Goal: Transaction & Acquisition: Book appointment/travel/reservation

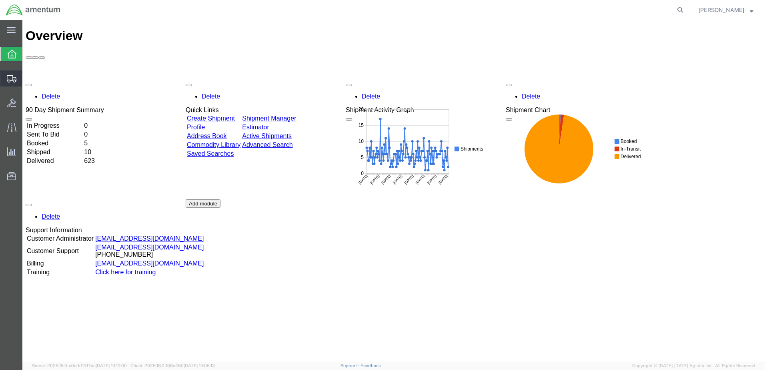
click at [0, 0] on span "Create Shipment" at bounding box center [0, 0] width 0 height 0
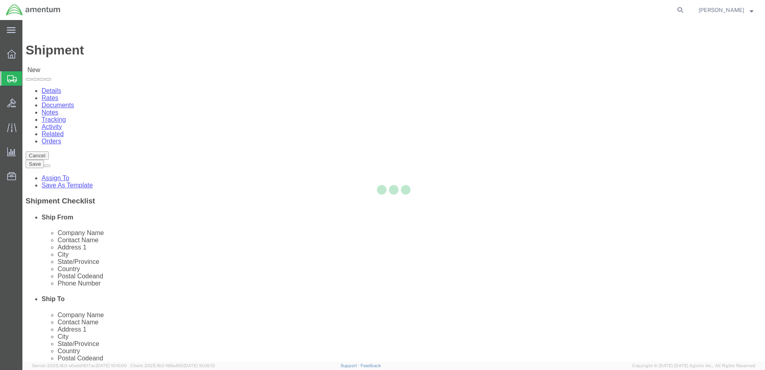
select select
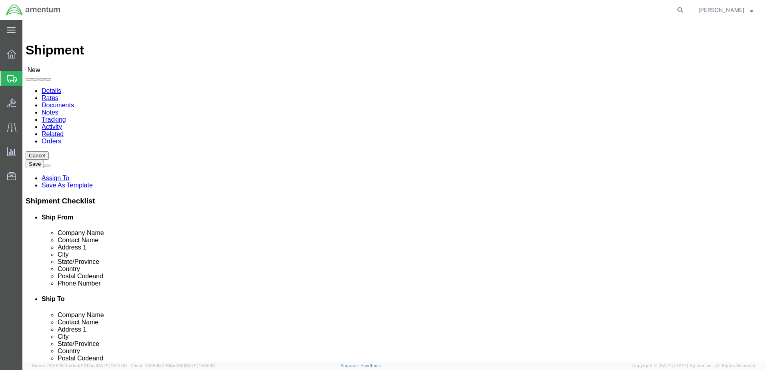
click div "Location My Profile Location [PHONE_NUMBER] [PHONE_NUMBER] [PHONE_NUMBER] [PHON…"
select select "MYPROFILE"
select select "CA"
type input "efo"
select select "49831"
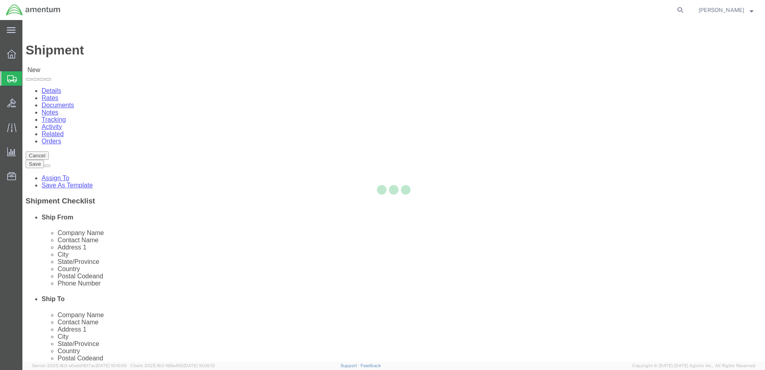
select select "[GEOGRAPHIC_DATA]"
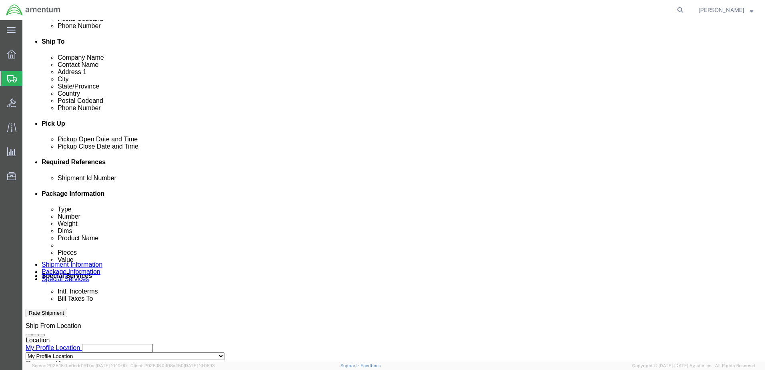
scroll to position [267, 0]
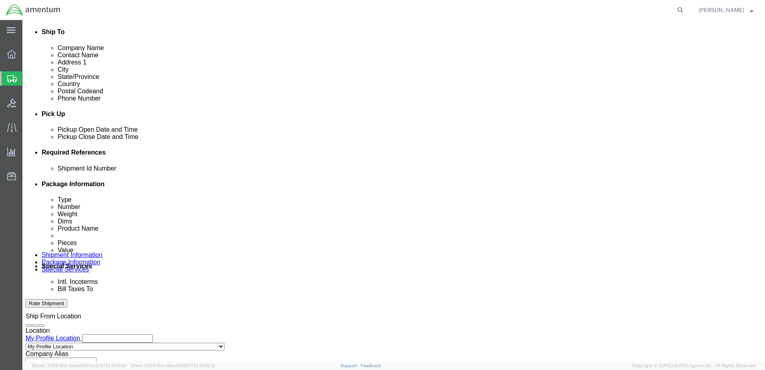
click button "Add reference"
paste input "329134"
type input "329134"
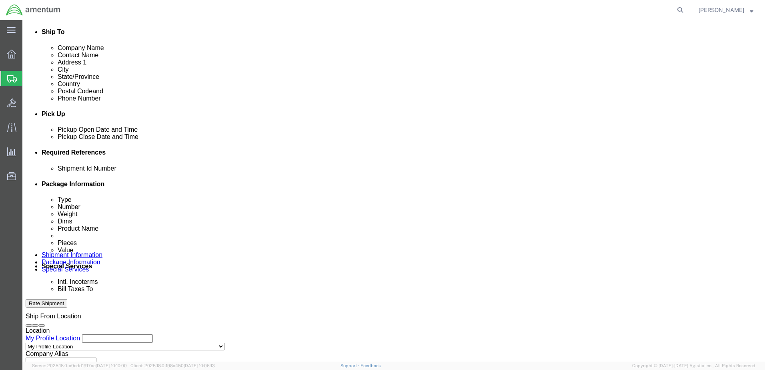
paste input "329134"
type input "329134"
drag, startPoint x: 92, startPoint y: 242, endPoint x: 88, endPoint y: 236, distance: 7.1
click select "Select Account Type Activity ID Airline Appointment Number ASN Batch Request # …"
select select "CUSTREF"
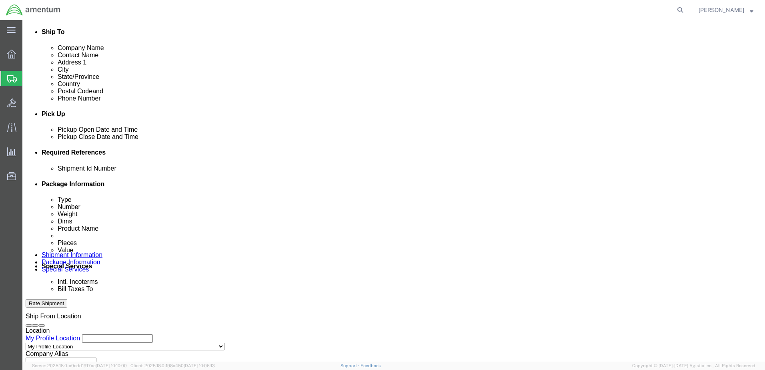
click select "Select Account Type Activity ID Airline Appointment Number ASN Batch Request # …"
select select "DEPT"
click select "Select Account Type Activity ID Airline Appointment Number ASN Batch Request # …"
click input "text"
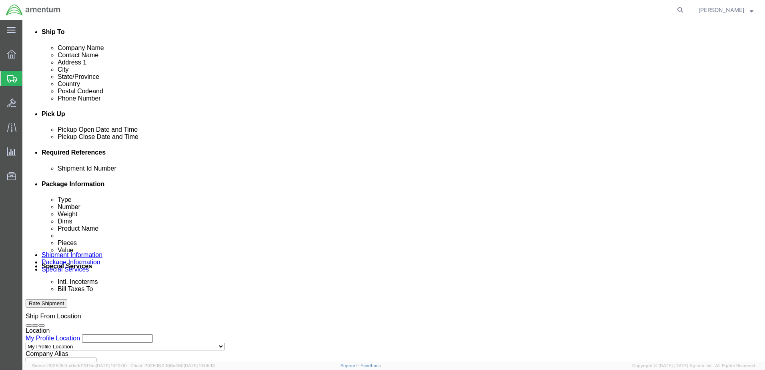
type input "CBP"
click select "Select Account Type Activity ID Airline Appointment Number ASN Batch Request # …"
select select "PROJNUM"
click select "Select Account Type Activity ID Airline Appointment Number ASN Batch Request # …"
paste input "AME-2025-IP01-FO013-2219-NAMC-Z000"
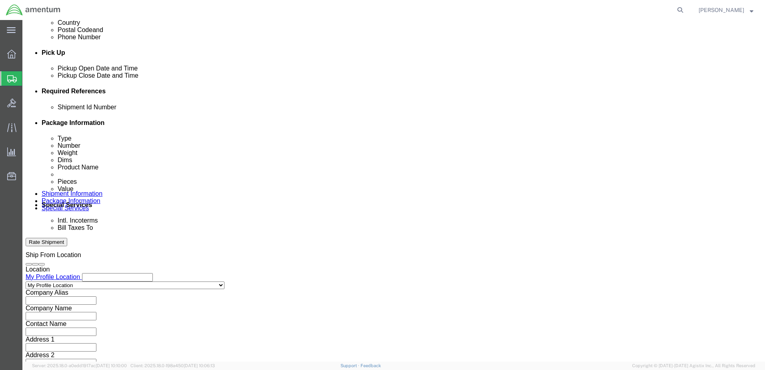
scroll to position [361, 0]
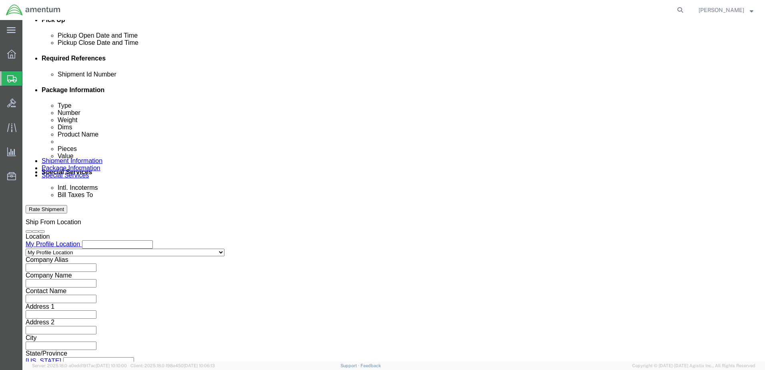
type input "AME-2025-IP01-FO013-2219-NAMC-Z000"
click button "Continue"
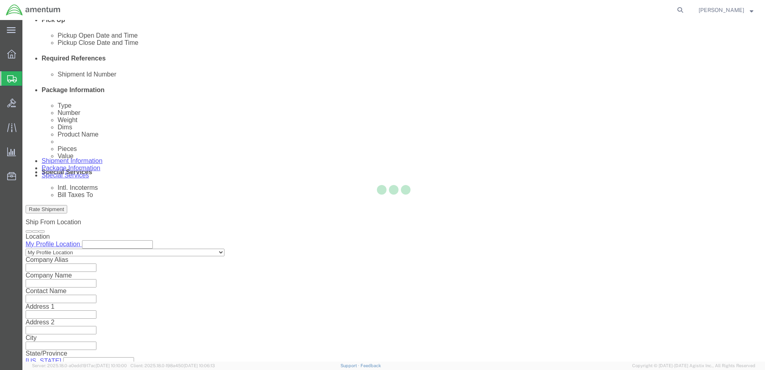
scroll to position [0, 0]
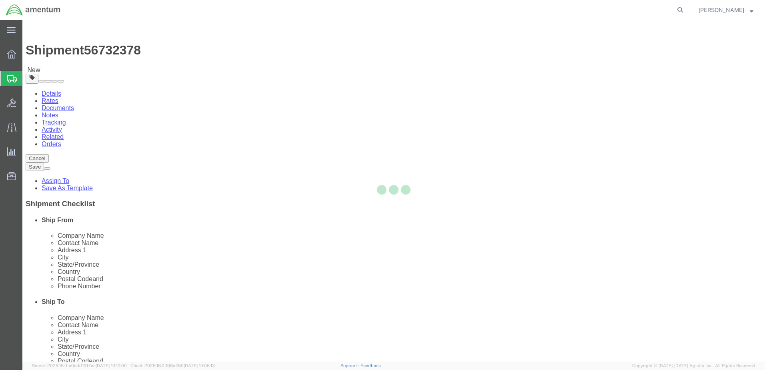
select select "CBOX"
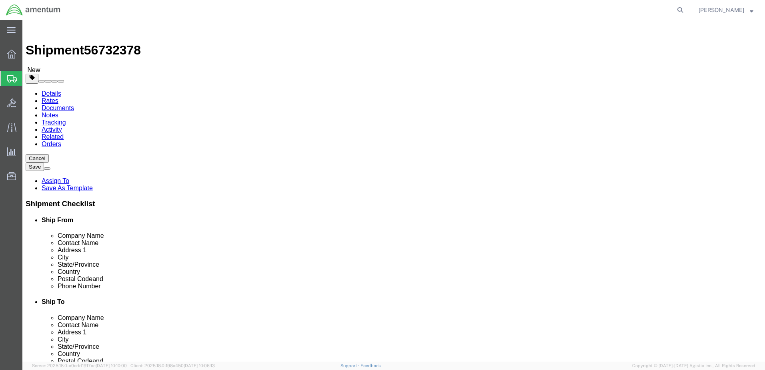
click input "text"
type input "10"
drag, startPoint x: 127, startPoint y: 187, endPoint x: 97, endPoint y: 182, distance: 30.8
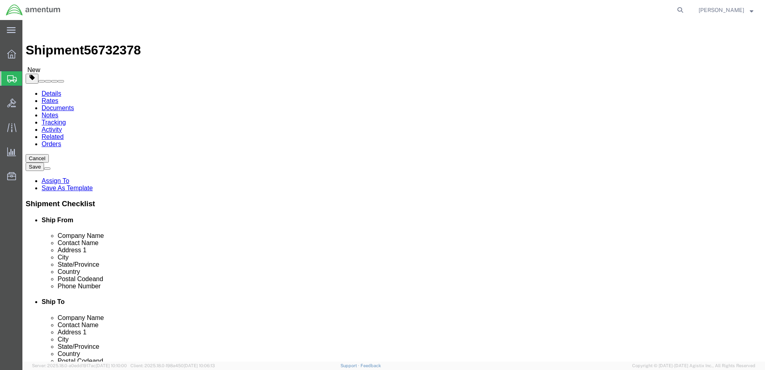
click div "Weight 0.00 Select kgs lbs Ship. t°"
click input "4.0"
type input "4.0"
click div "Package Type Select BCK Boxes Bale(s) Basket(s) Bolt(s) Bottle(s) Buckets Bulk …"
click link "Add Content"
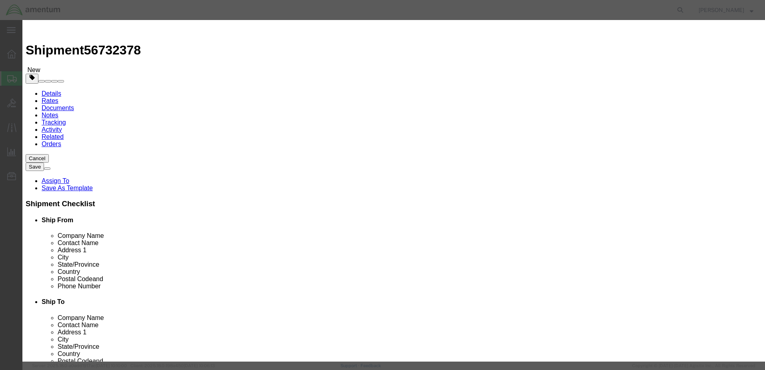
click input "text"
type input "O2 Mask"
click input "0"
drag, startPoint x: 240, startPoint y: 76, endPoint x: 223, endPoint y: 76, distance: 16.8
click div "Pieces 0 Select Bag Barrels 100Board Feet Bottle Box Blister Pack Carats Can Ca…"
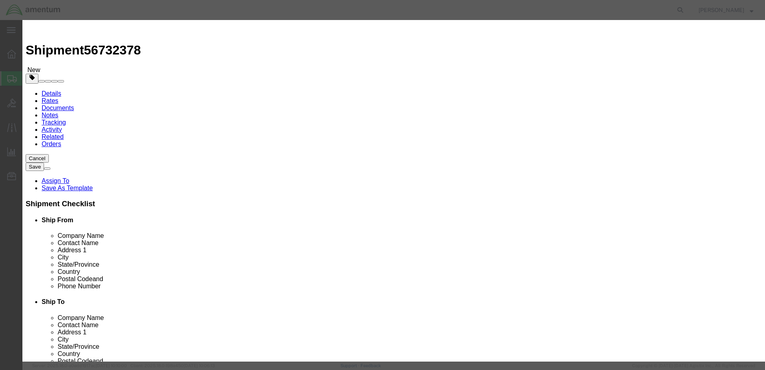
type input "1"
click div "Commodity library"
click input "text"
type input "3000.00"
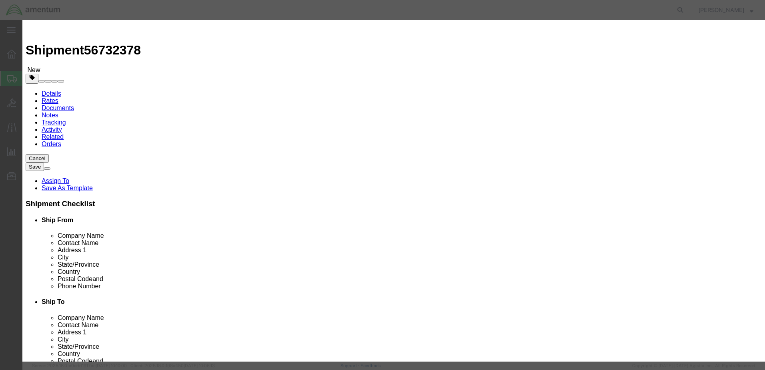
click button "Save & Close"
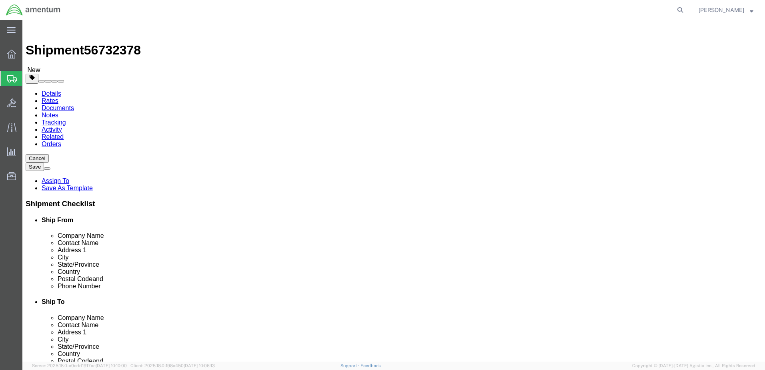
click button "Rate Shipment"
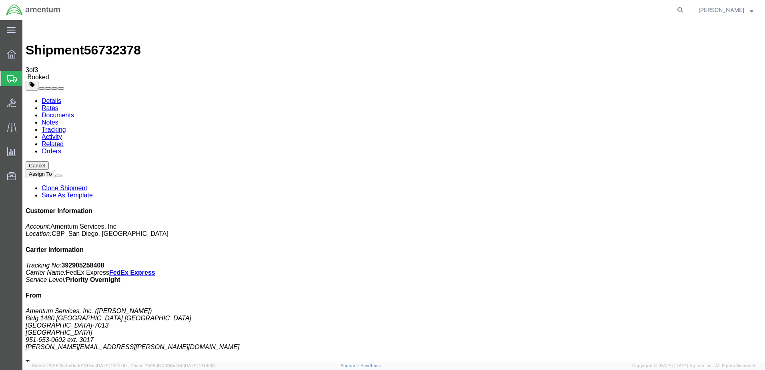
click at [0, 0] on span "Create Shipment" at bounding box center [0, 0] width 0 height 0
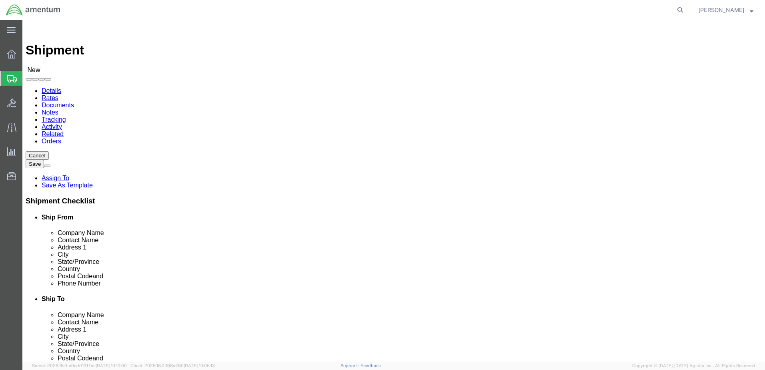
select select "MYPROFILE"
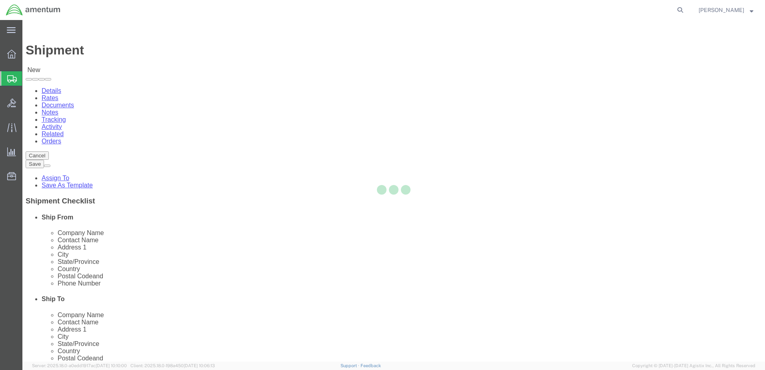
select select "CA"
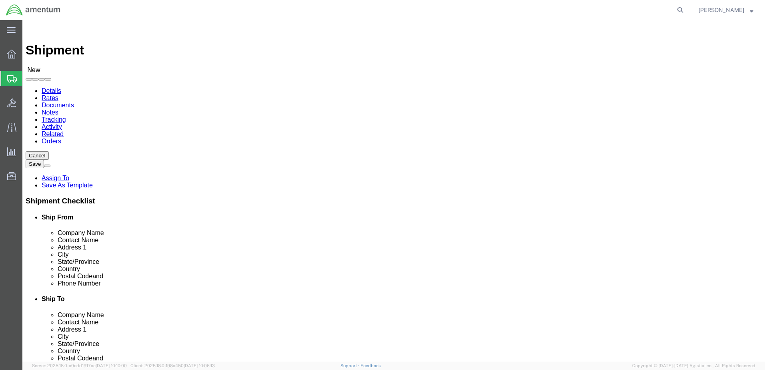
type input "ncc"
select select "69291"
select select "[GEOGRAPHIC_DATA]"
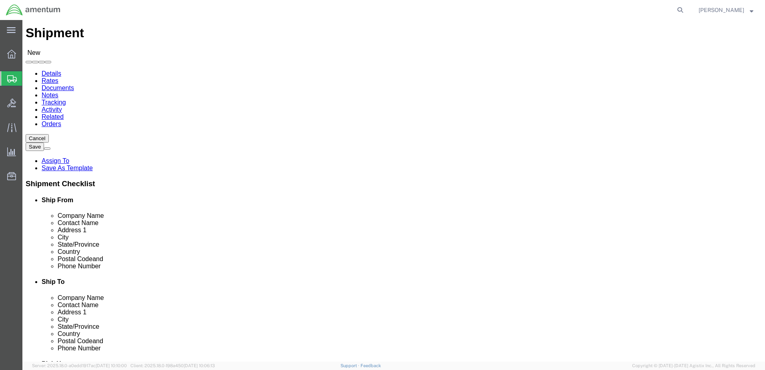
scroll to position [27, 0]
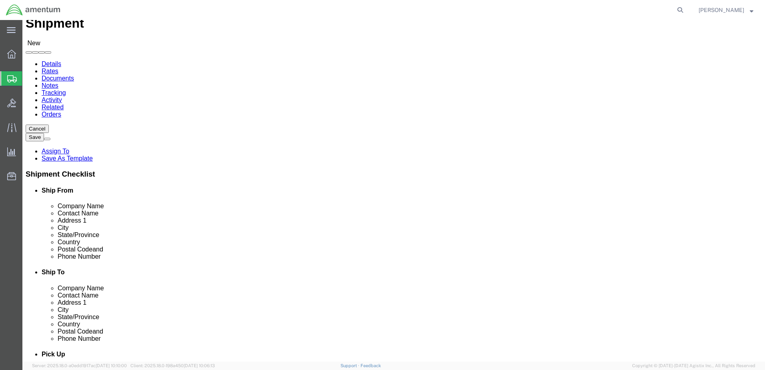
click input "text"
drag, startPoint x: 416, startPoint y: 138, endPoint x: 400, endPoint y: 137, distance: 16.8
click input "Mat"
paste input "[PERSON_NAME]"
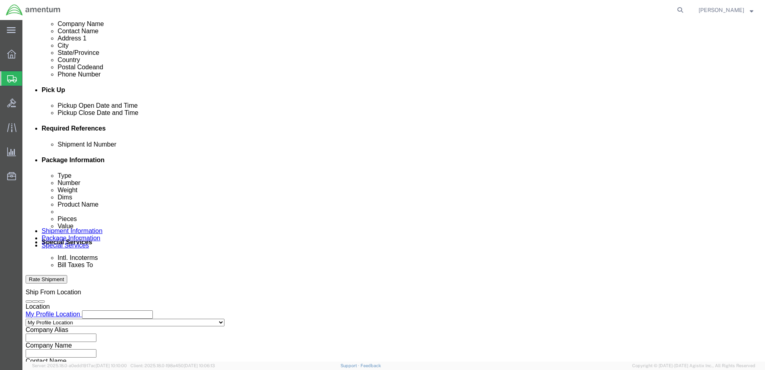
scroll to position [320, 0]
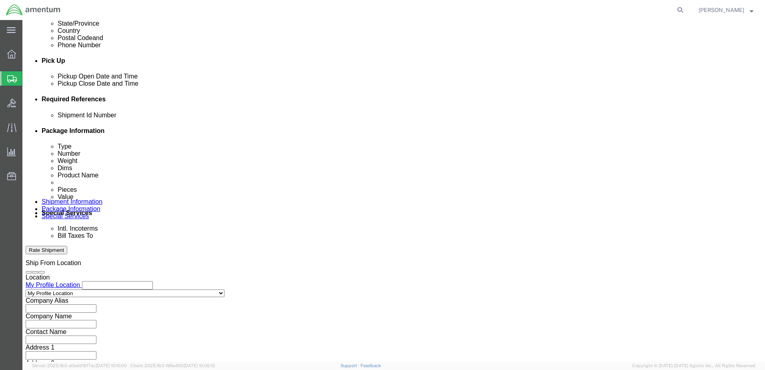
type input "TDY [PERSON_NAME]"
click button "Add reference"
click input "text"
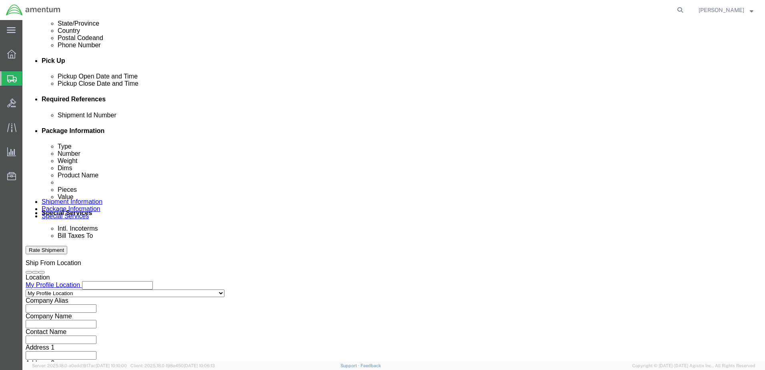
type input "09052025"
click select "Select Account Type Activity ID Airline Appointment Number ASN Batch Request # …"
select select "DEPT"
click select "Select Account Type Activity ID Airline Appointment Number ASN Batch Request # …"
click input "text"
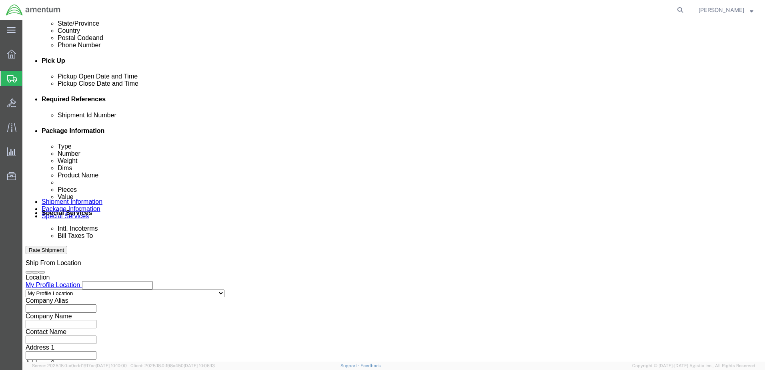
type input "CBP"
click select "Select Account Type Activity ID Airline Appointment Number ASN Batch Request # …"
select select "PROJNUM"
click select "Select Account Type Activity ID Airline Appointment Number ASN Batch Request # …"
paste input "AME-2025-IP01-FO013-2219-NAMC-Z000"
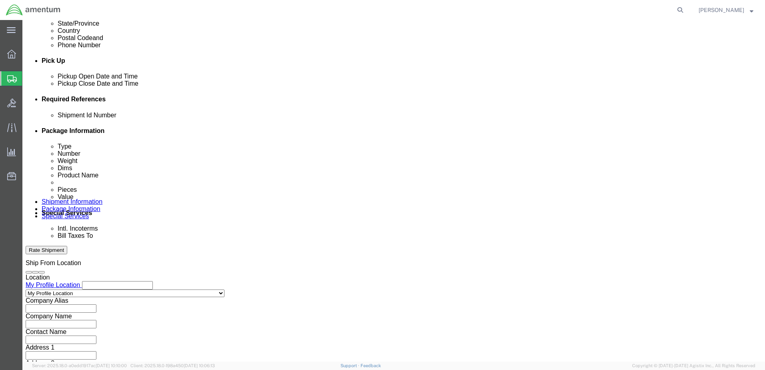
scroll to position [0, 42]
type input "AME-2025-IP01-FO013-2219-NAMC-Z000"
click select "Select Account Type Activity ID Airline Appointment Number ASN Batch Request # …"
select select "CUSTREF"
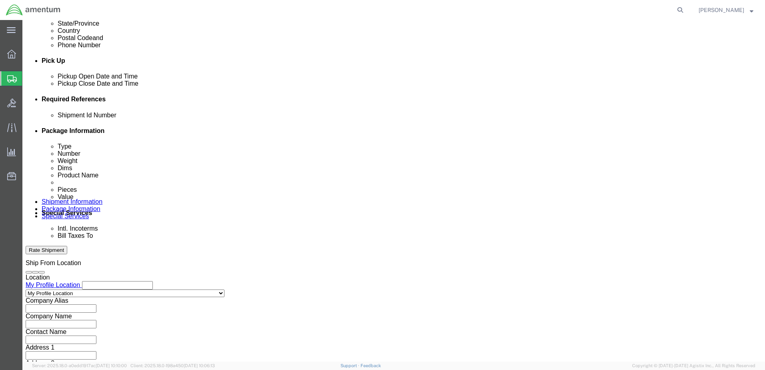
click select "Select Account Type Activity ID Airline Appointment Number ASN Batch Request # …"
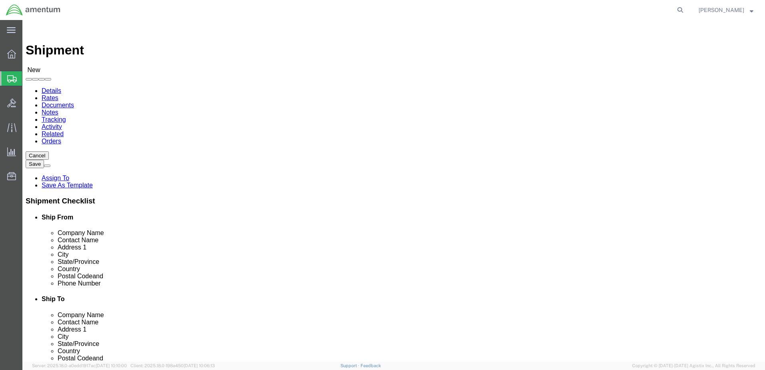
drag, startPoint x: 457, startPoint y: 165, endPoint x: 400, endPoint y: 164, distance: 56.4
click div "TDY [PERSON_NAME] Mat"
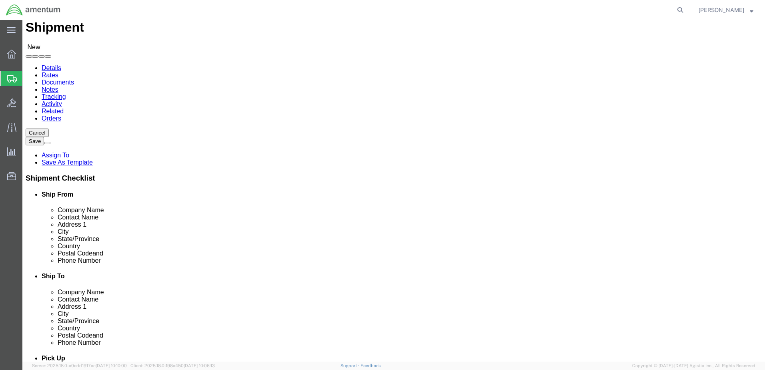
scroll to position [361, 0]
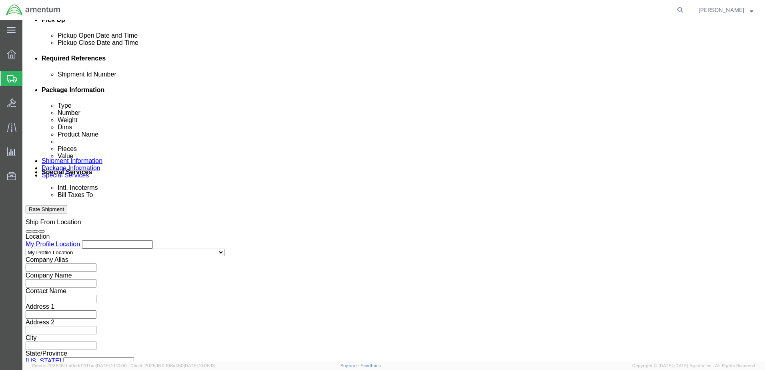
paste input "TDY [PERSON_NAME]"
type input "TDY [PERSON_NAME] Tools"
click button "Continue"
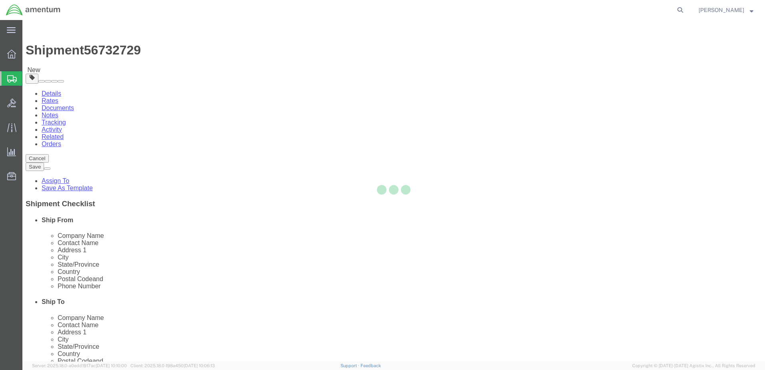
select select "CBOX"
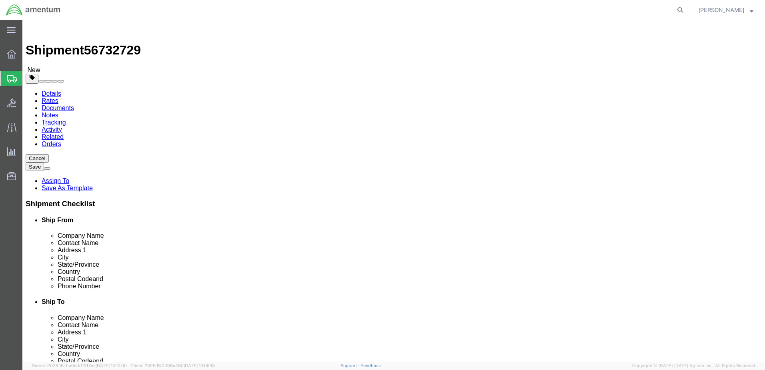
click input "text"
type input "4"
type input "20"
type input "30"
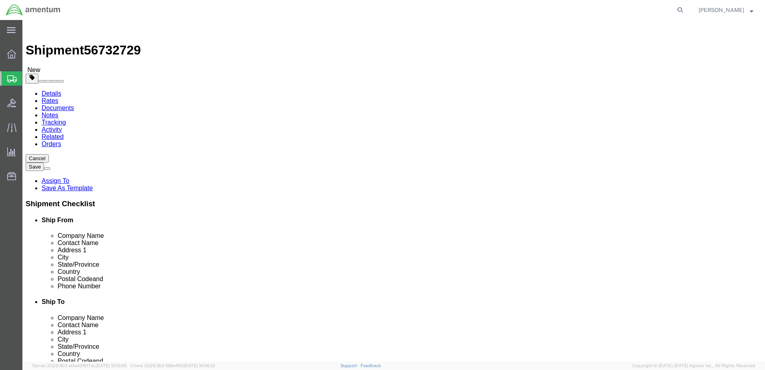
drag, startPoint x: 128, startPoint y: 187, endPoint x: 92, endPoint y: 185, distance: 35.2
click div "Weight 0.00 Select kgs lbs Ship. t°"
type input "40.00"
click ul
click link "Add Content"
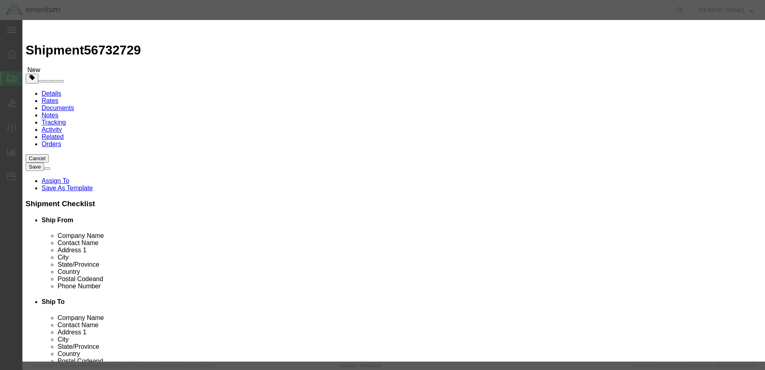
click input "text"
type input "TDY Mechanics Tools"
drag, startPoint x: 241, startPoint y: 76, endPoint x: 214, endPoint y: 75, distance: 26.9
click div "0"
type input "1"
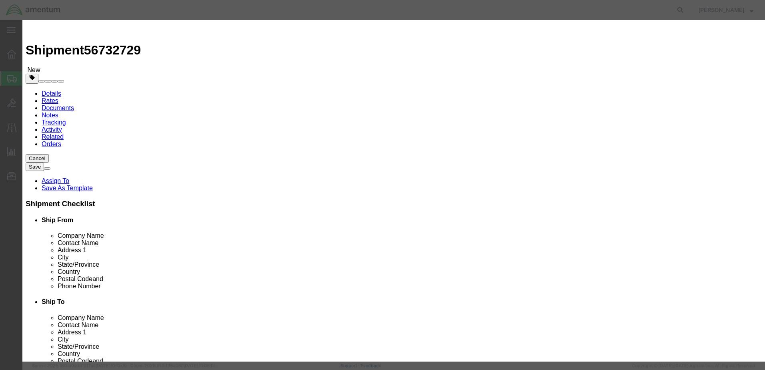
drag, startPoint x: 252, startPoint y: 41, endPoint x: 252, endPoint y: 46, distance: 4.5
click div "Commodity library"
click input "text"
type input "5000.00"
select select "USD"
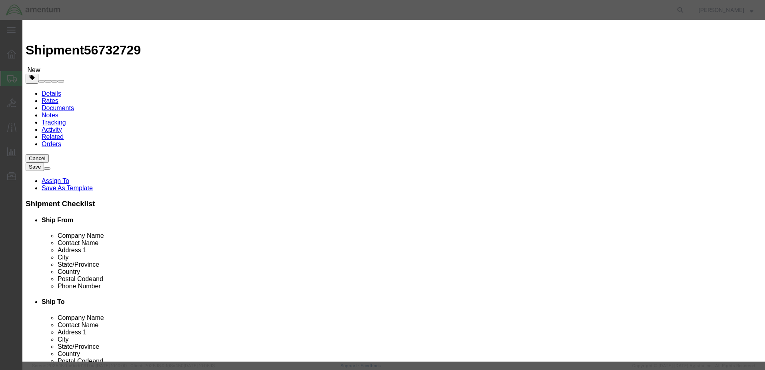
click button "Save & Close"
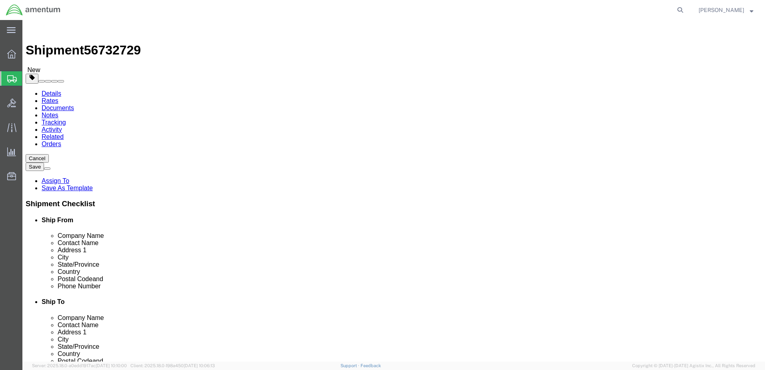
drag, startPoint x: 35, startPoint y: 54, endPoint x: 183, endPoint y: 107, distance: 157.8
click icon
paste input "[PHONE_NUMBER]"
click input "[PHONE_NUMBER]"
type input "[PHONE_NUMBER]"
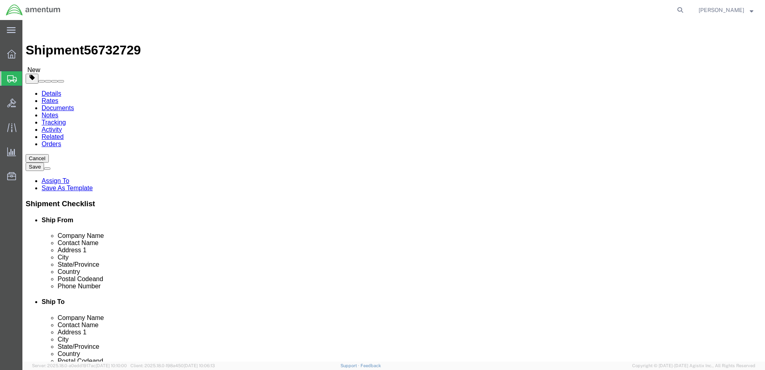
click button "Rate Shipment"
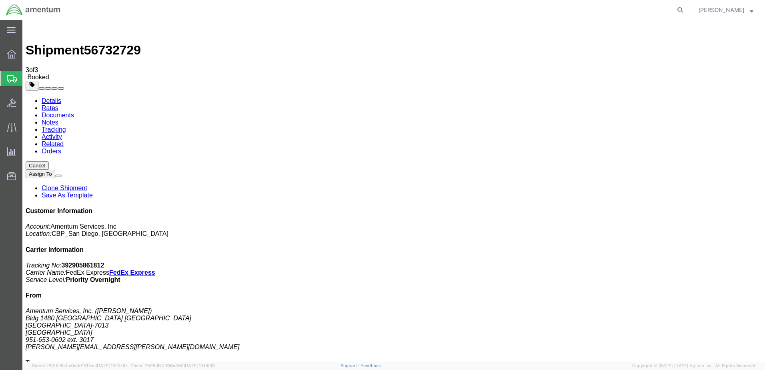
drag, startPoint x: 83, startPoint y: 145, endPoint x: 82, endPoint y: 138, distance: 6.6
click at [0, 0] on span "Create Shipment" at bounding box center [0, 0] width 0 height 0
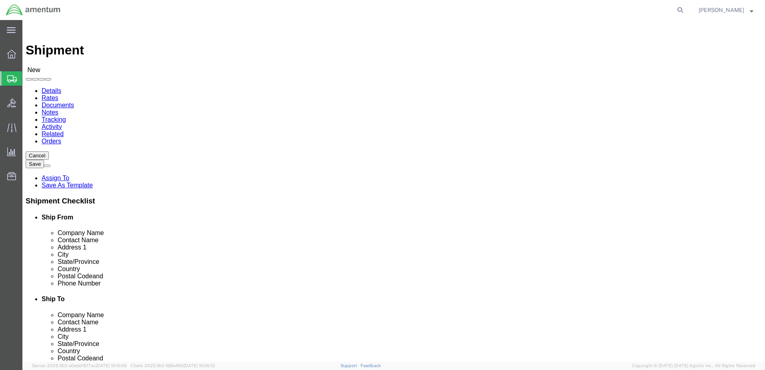
select select "MYPROFILE"
select select "CA"
type input "wrs"
select select "49942"
select select "CA"
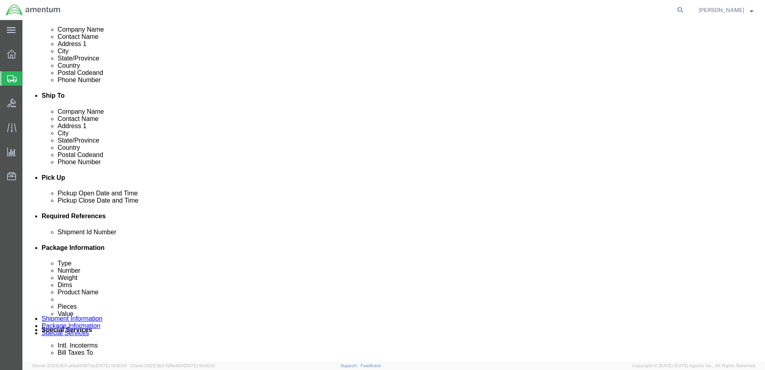
scroll to position [213, 0]
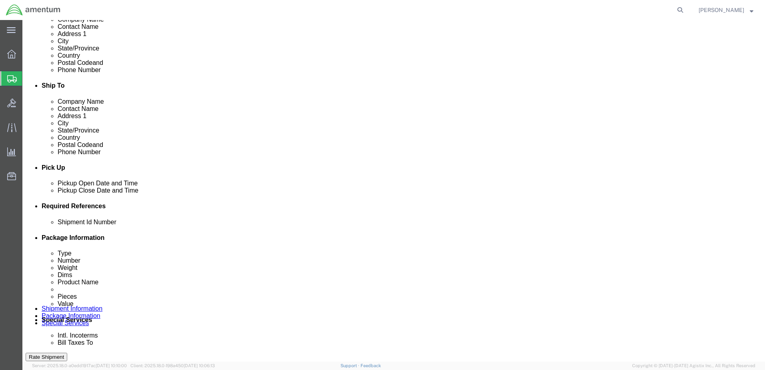
click button "Add reference"
click input "text"
type input "09052025A"
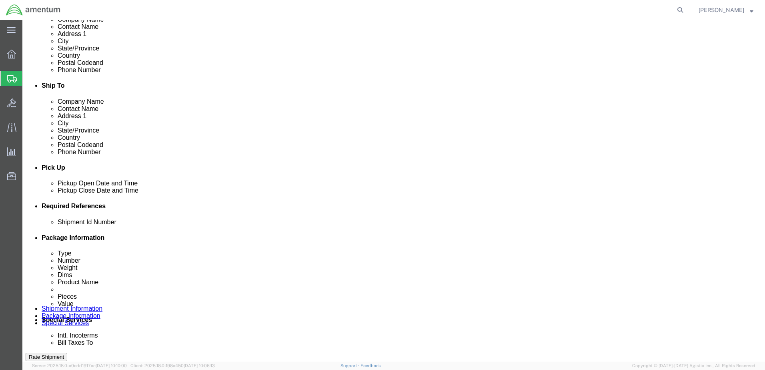
click select "Select Account Type Activity ID Airline Appointment Number ASN Batch Request # …"
select select "DEPT"
click select "Select Account Type Activity ID Airline Appointment Number ASN Batch Request # …"
click input "text"
type input "CBP"
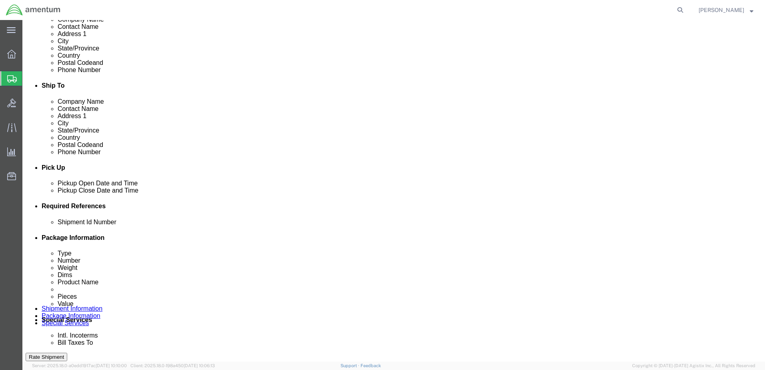
click select "Select Account Type Activity ID Airline Appointment Number ASN Batch Request # …"
select select "PROJNUM"
click select "Select Account Type Activity ID Airline Appointment Number ASN Batch Request # …"
paste input "AME-2025-IP01-FO013-2219-NAMC-Z000"
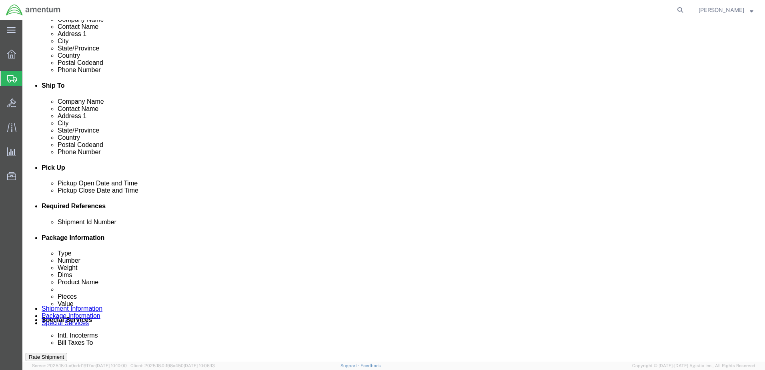
type input "AME-2025-IP01-FO013-2219-NAMC-Z000"
click select "Select Account Type Activity ID Airline Appointment Number ASN Batch Request # …"
select select "CUSTREF"
click select "Select Account Type Activity ID Airline Appointment Number ASN Batch Request # …"
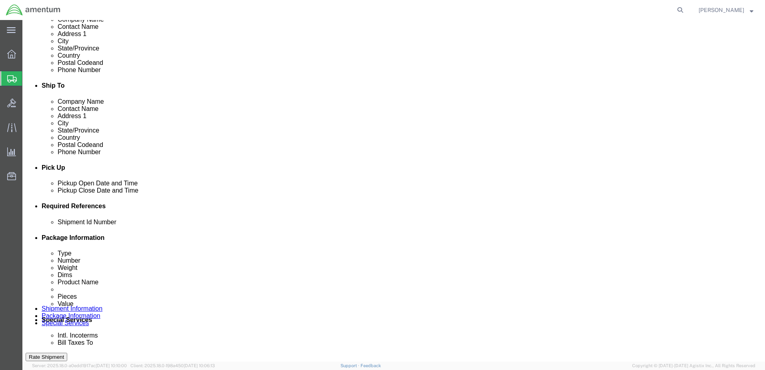
click input "text"
type input "Printer Cartridge"
click div "Shipment Id Number 09052025A Select Account Type Activity ID Airline Appointmen…"
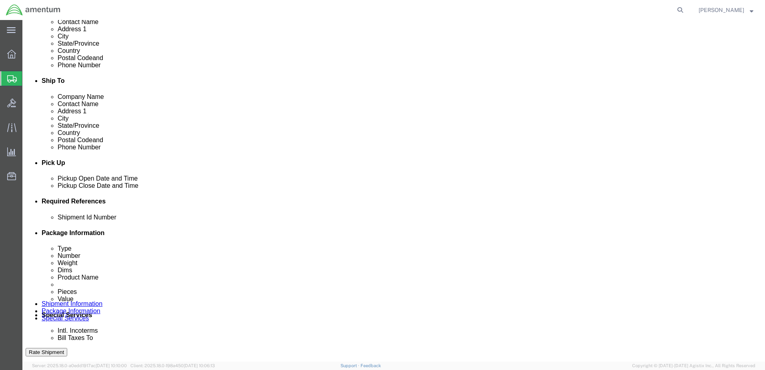
scroll to position [361, 0]
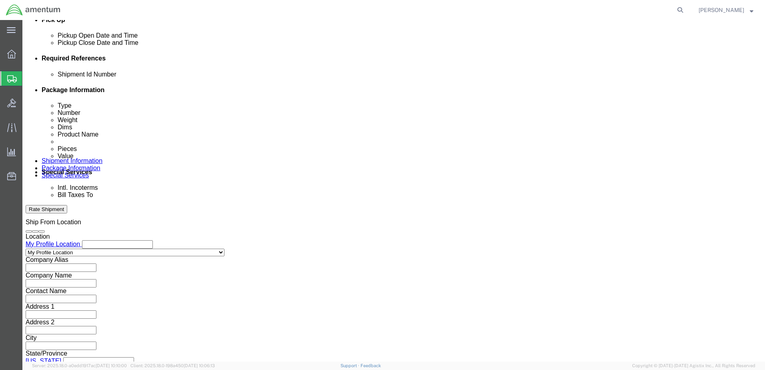
click button "Continue"
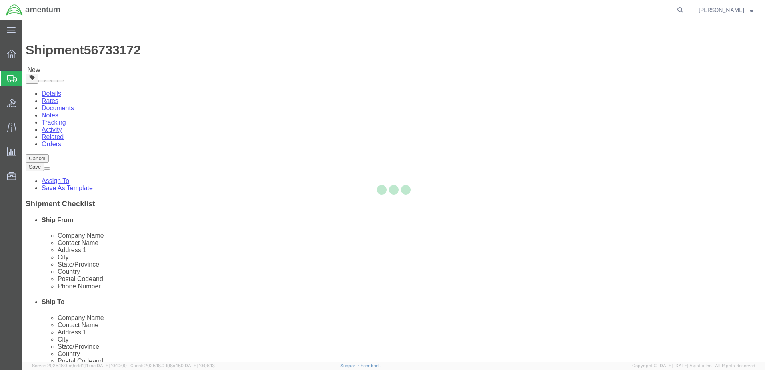
select select "CBOX"
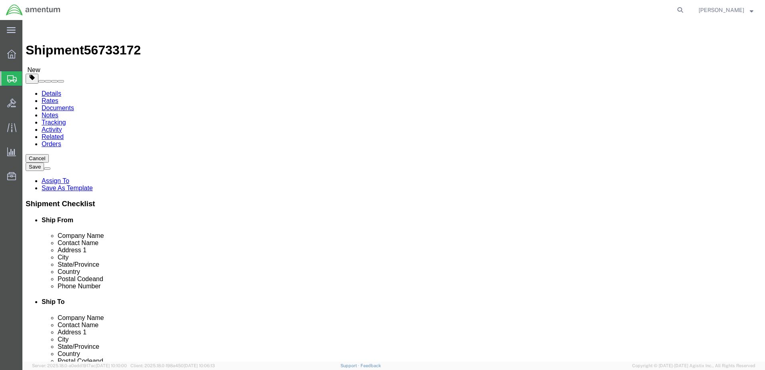
click input "text"
type input "15"
drag, startPoint x: 158, startPoint y: 170, endPoint x: 144, endPoint y: 170, distance: 14.4
click div "Length 15 x Width 5 x Height Select cm ft in"
type input "9"
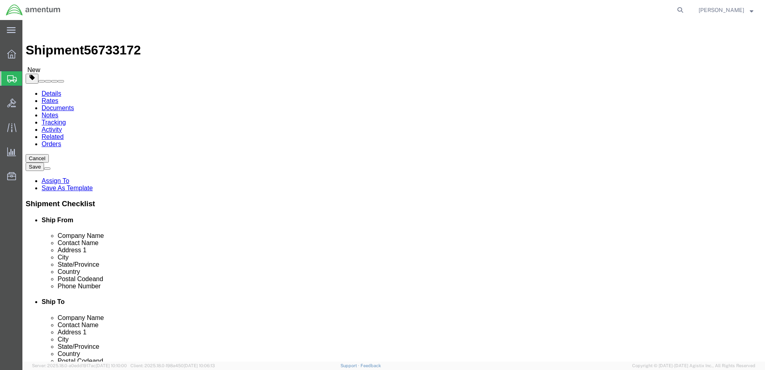
type input "5"
drag, startPoint x: 130, startPoint y: 186, endPoint x: 90, endPoint y: 184, distance: 40.9
click div "Weight 0.00 Select kgs lbs Ship. t°"
type input "4.0"
click span
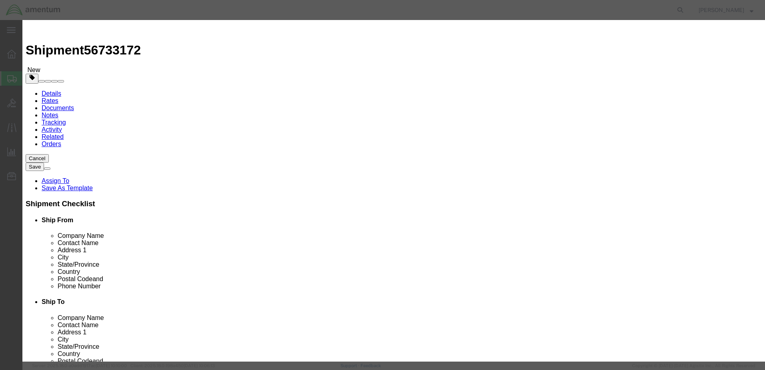
click input "text"
type input "Toner 78A"
select select "US"
drag, startPoint x: 231, startPoint y: 78, endPoint x: 218, endPoint y: 77, distance: 12.8
click input "0"
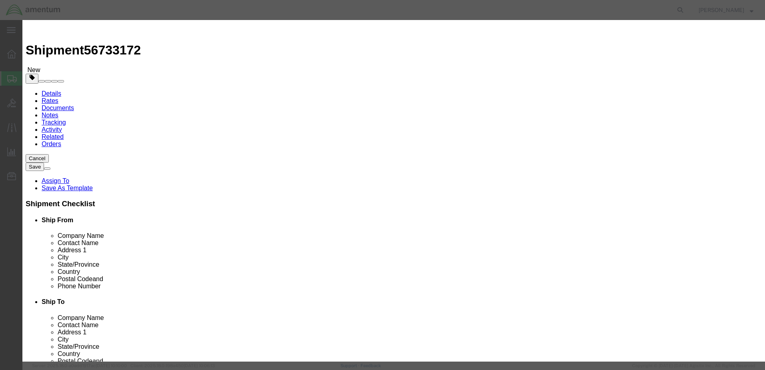
drag, startPoint x: 238, startPoint y: 76, endPoint x: 226, endPoint y: 75, distance: 11.7
click div "0"
type input "2"
click div "Commodity library"
click input "text"
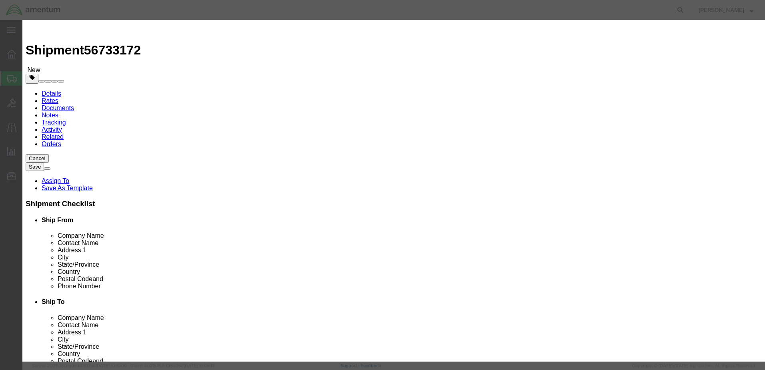
type input "500.00"
click button "Save & Close"
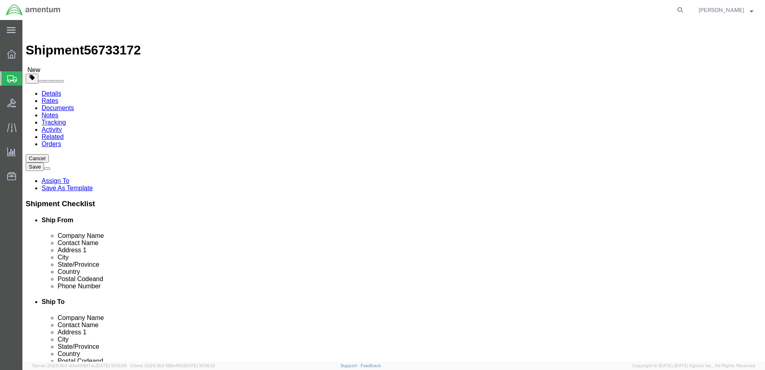
click button "Rate Shipment"
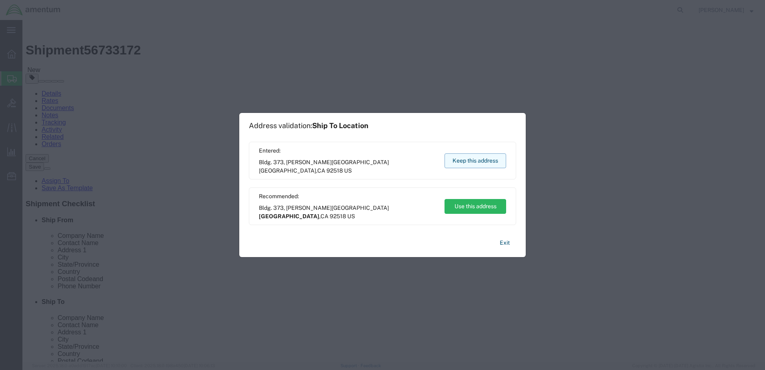
click at [477, 158] on button "Keep this address" at bounding box center [476, 160] width 62 height 15
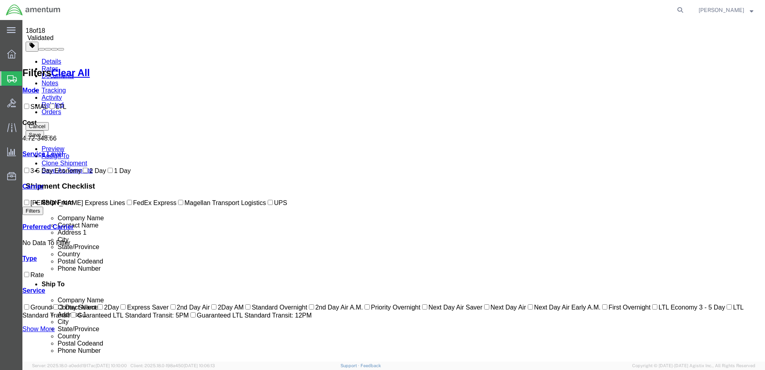
scroll to position [53, 0]
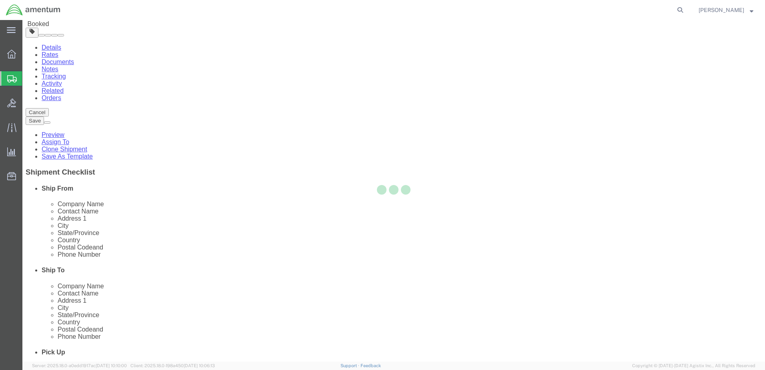
scroll to position [0, 0]
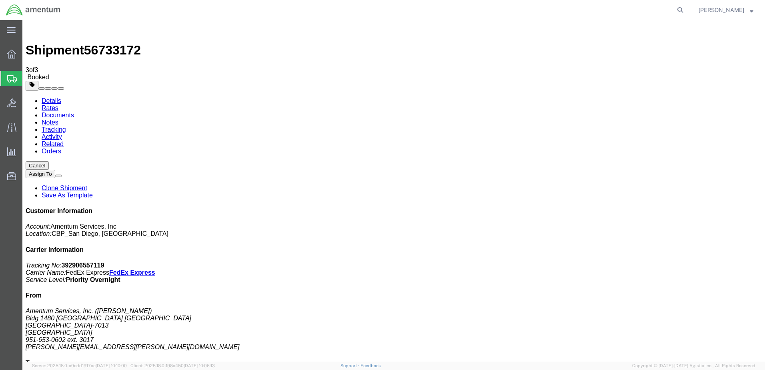
click at [12, 52] on icon at bounding box center [11, 54] width 9 height 9
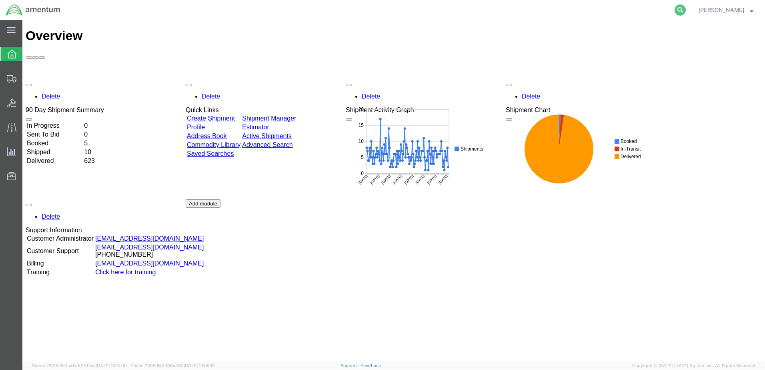
click at [686, 12] on icon at bounding box center [680, 9] width 11 height 11
paste input "DCO-25248-167831"
type input "DCO-25248-167831"
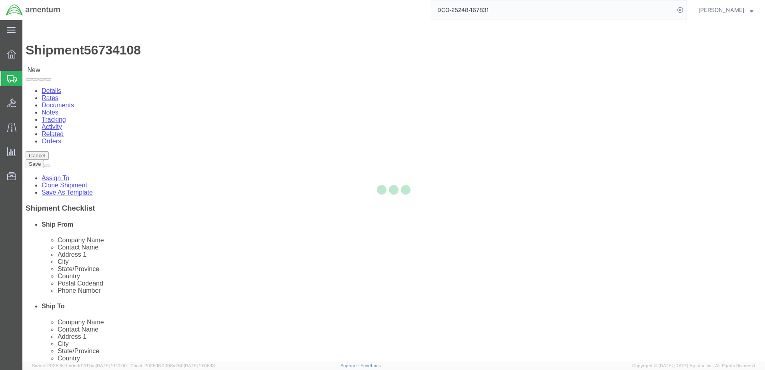
select select "49946"
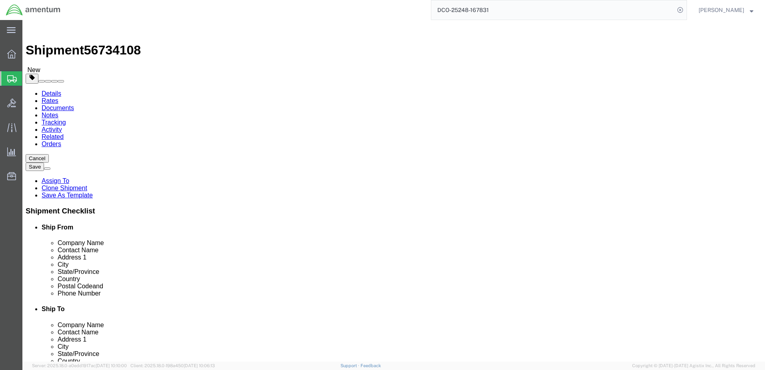
click input ","
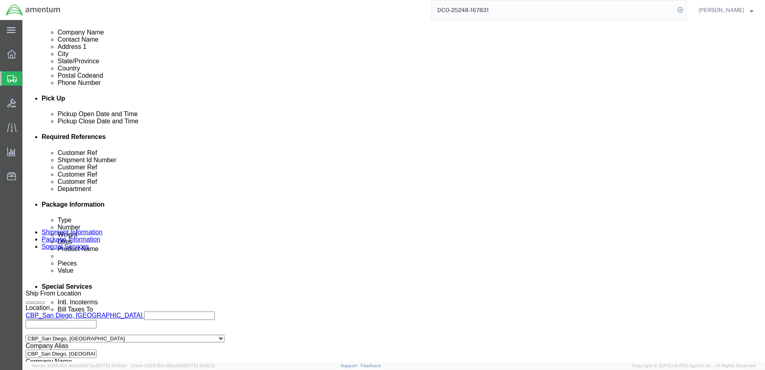
scroll to position [293, 0]
click button "Rate Shipment"
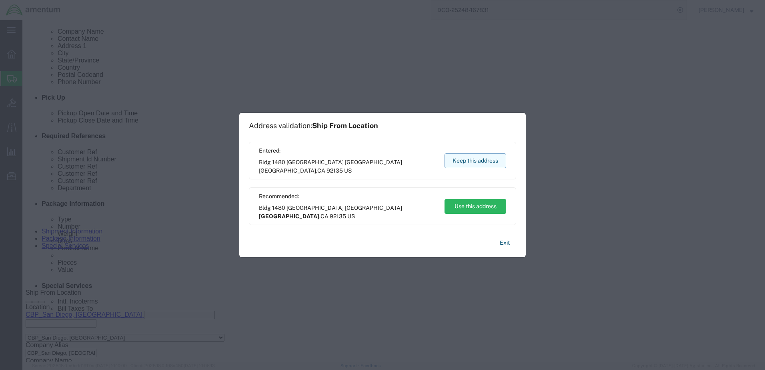
click at [475, 163] on button "Keep this address" at bounding box center [476, 160] width 62 height 15
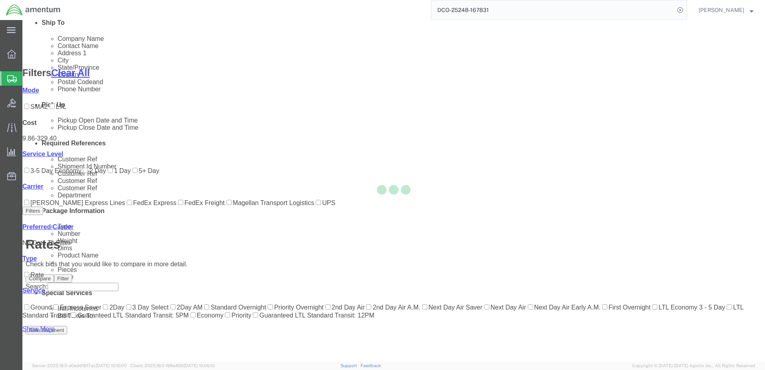
scroll to position [77, 0]
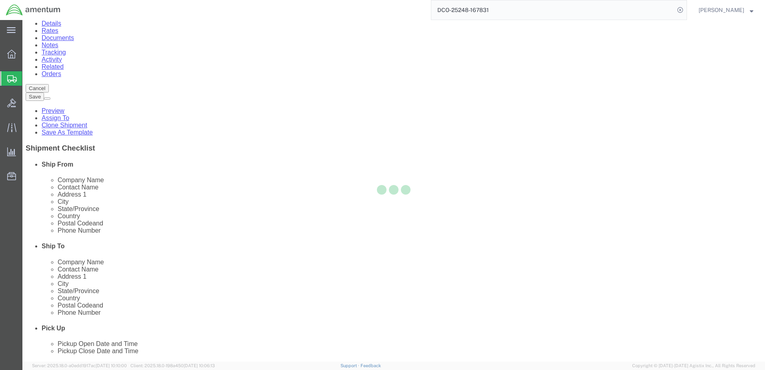
scroll to position [0, 0]
